Goal: Find specific page/section: Find specific page/section

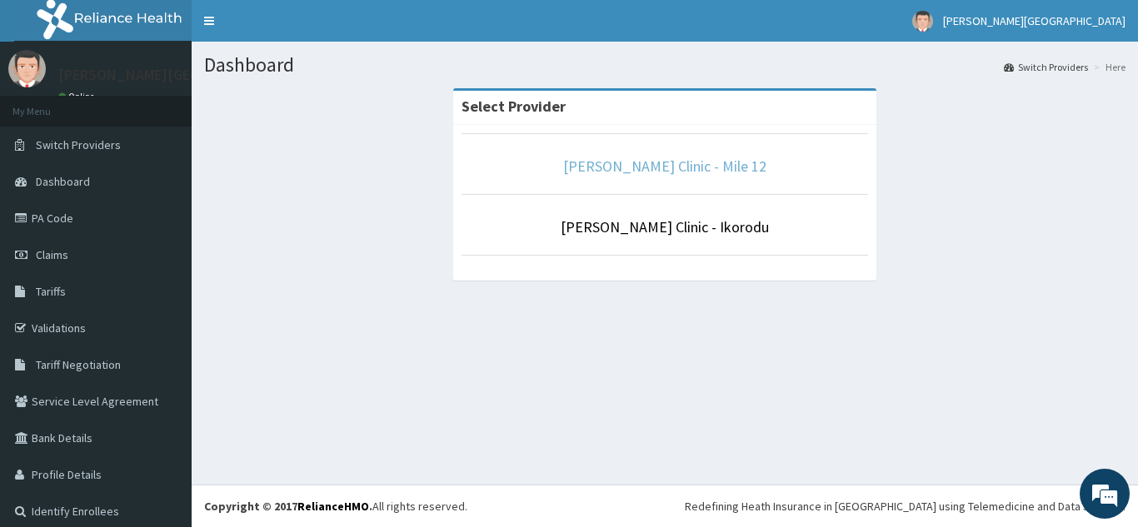
click at [676, 168] on link "[PERSON_NAME] Clinic - Mile 12" at bounding box center [664, 166] width 203 height 19
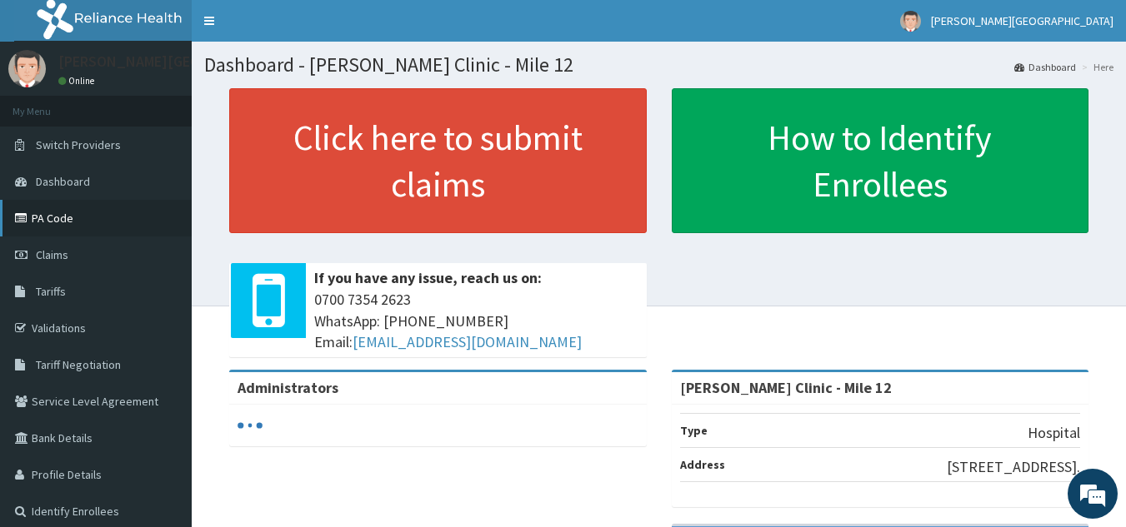
click at [62, 209] on link "PA Code" at bounding box center [96, 218] width 192 height 37
